Goal: Information Seeking & Learning: Learn about a topic

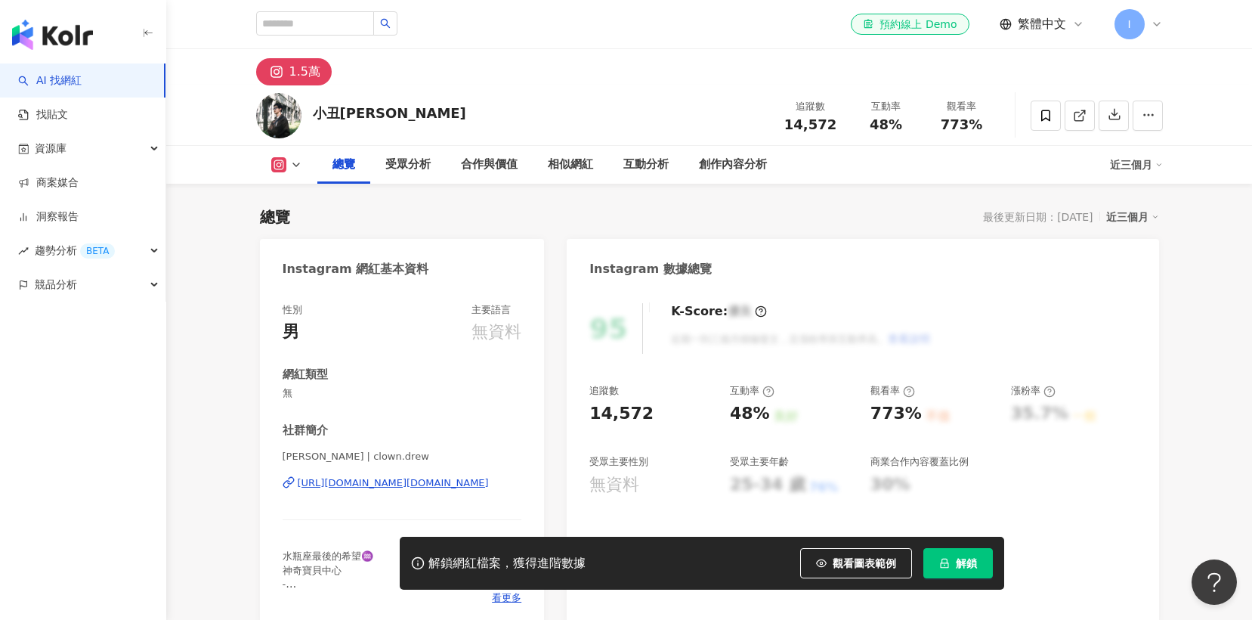
scroll to position [93, 0]
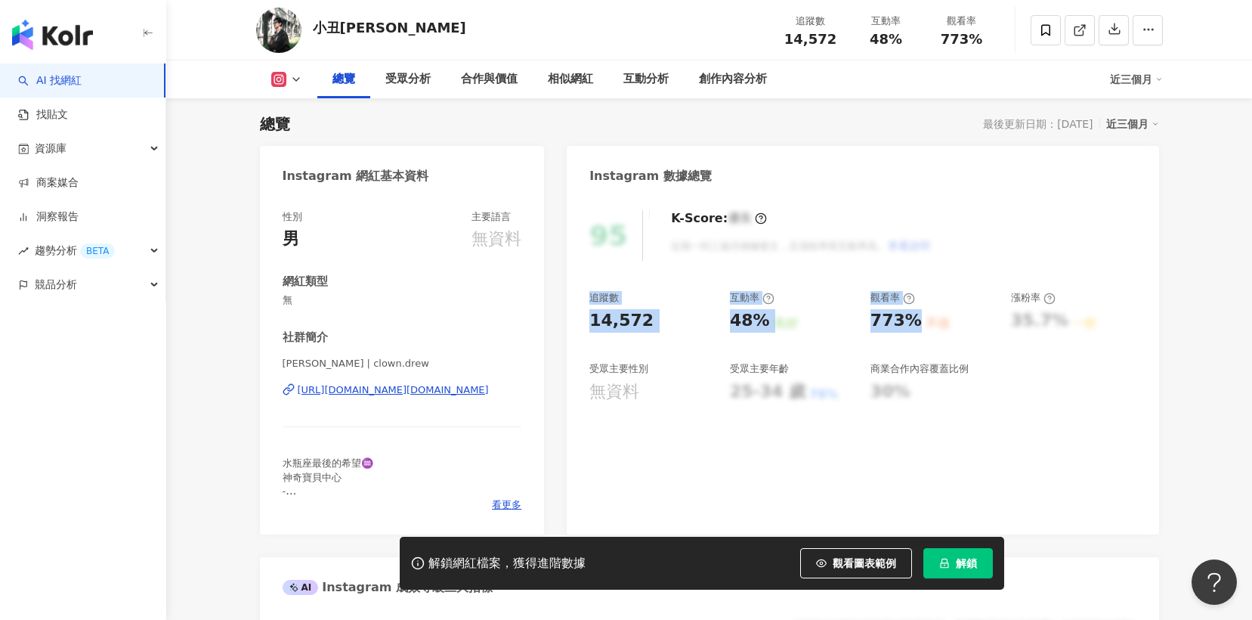
drag, startPoint x: 589, startPoint y: 298, endPoint x: 916, endPoint y: 333, distance: 329.2
click at [916, 333] on div "95 K-Score : 優良 近期一到三個月積極發文，且漲粉率與互動率高。 查看說明 追蹤數 14,572 互動率 48% 良好 觀看率 773% 不佳 漲…" at bounding box center [863, 364] width 592 height 339
copy div "追蹤數 14,572 互動率 48% 良好 觀看率 773% 不佳"
